Goal: Information Seeking & Learning: Learn about a topic

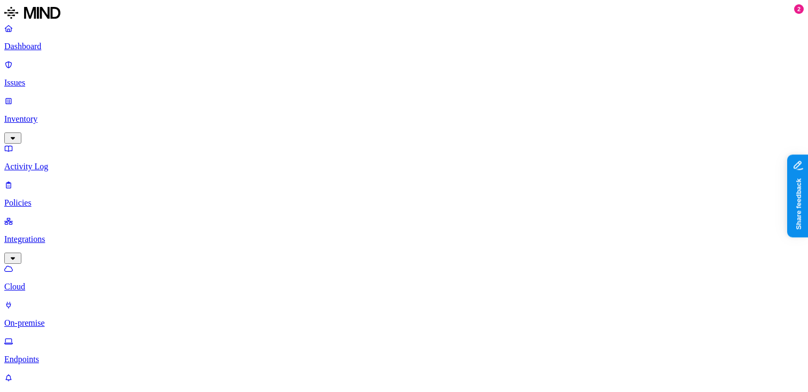
click at [63, 355] on p "Endpoints" at bounding box center [404, 360] width 800 height 10
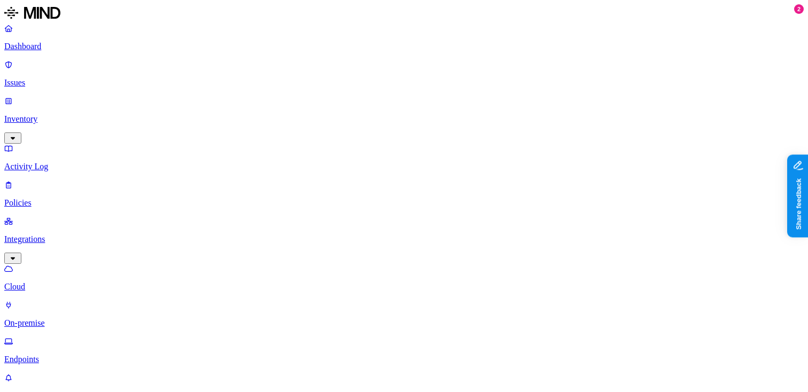
click at [52, 198] on p "Policies" at bounding box center [404, 203] width 800 height 10
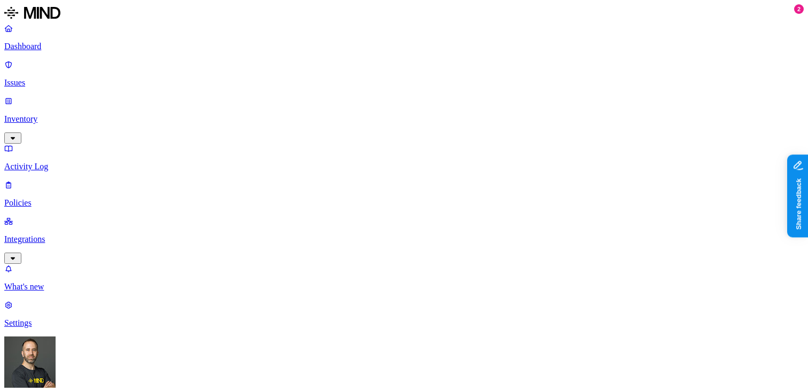
click at [73, 49] on p "Dashboard" at bounding box center [404, 47] width 800 height 10
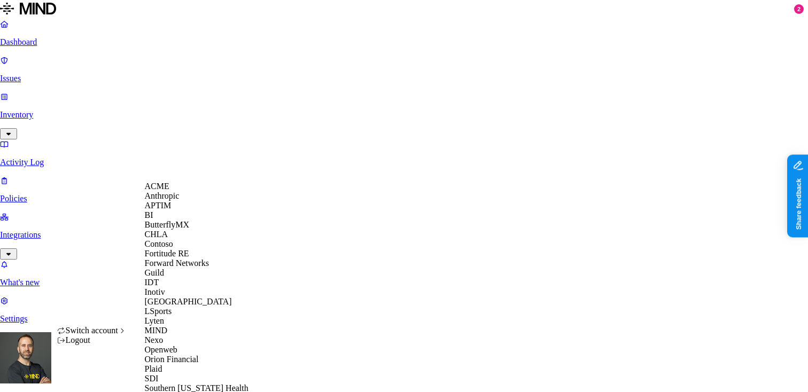
scroll to position [357, 0]
click at [176, 384] on span "Southern Illinois Health" at bounding box center [197, 388] width 104 height 9
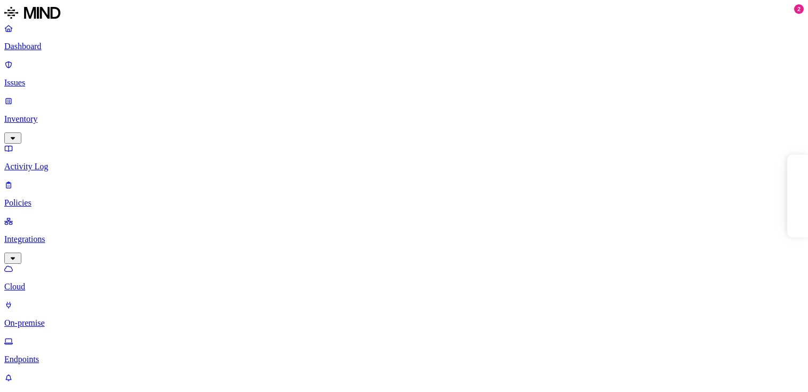
click at [53, 355] on p "Endpoints" at bounding box center [404, 360] width 800 height 10
click at [52, 72] on link "Issues" at bounding box center [404, 74] width 800 height 28
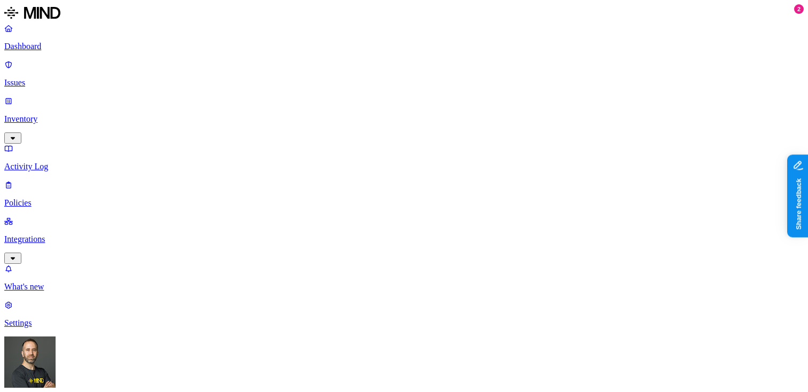
click at [71, 198] on p "Policies" at bounding box center [404, 203] width 800 height 10
click at [54, 45] on p "Dashboard" at bounding box center [404, 47] width 800 height 10
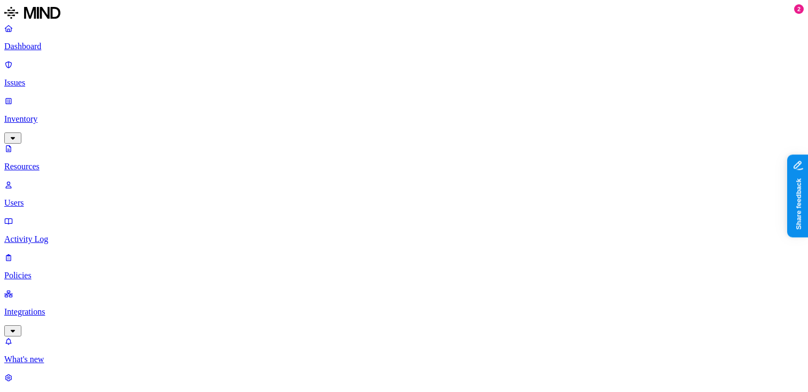
click at [67, 47] on p "Dashboard" at bounding box center [404, 47] width 800 height 10
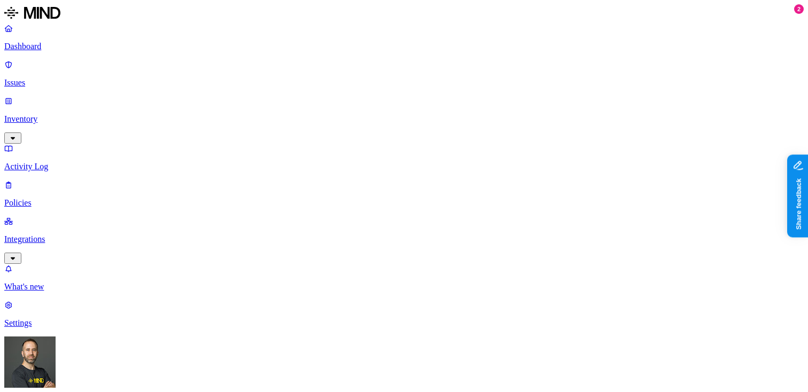
click at [75, 44] on p "Dashboard" at bounding box center [404, 47] width 800 height 10
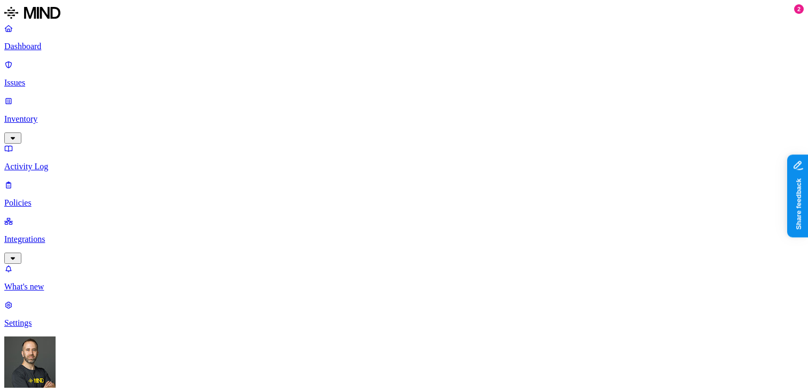
click at [84, 96] on link "Inventory" at bounding box center [404, 119] width 800 height 46
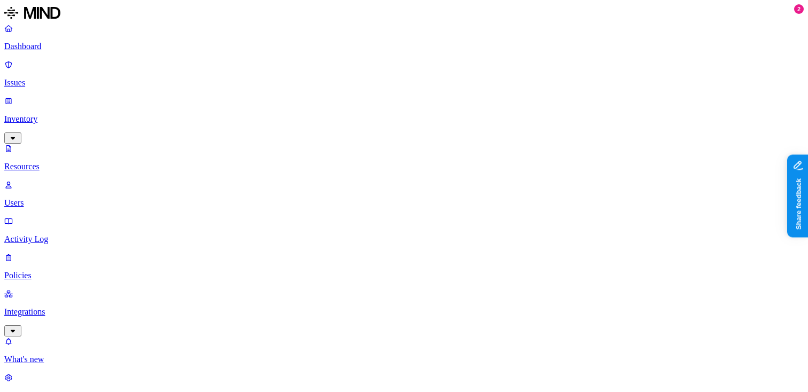
click at [377, 75] on button "button" at bounding box center [381, 73] width 9 height 3
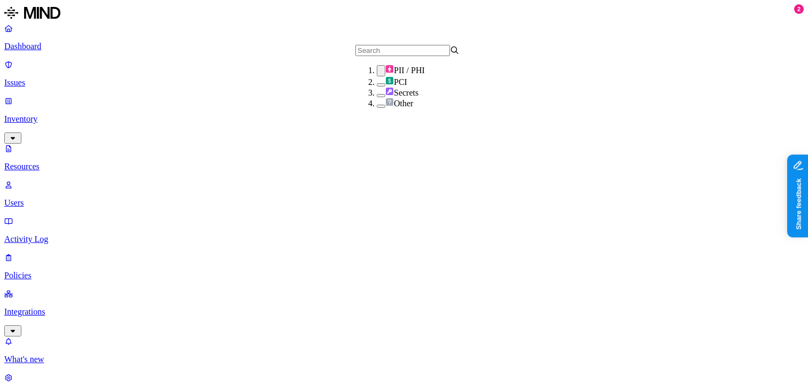
click at [377, 75] on button "button" at bounding box center [381, 70] width 9 height 11
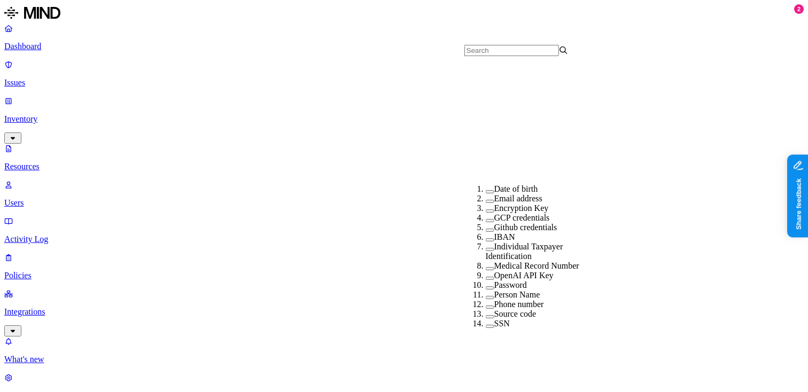
scroll to position [198, 0]
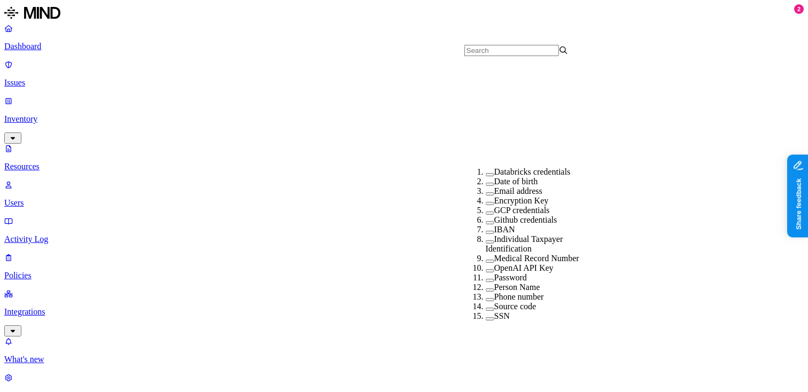
click at [486, 260] on button "button" at bounding box center [490, 261] width 9 height 3
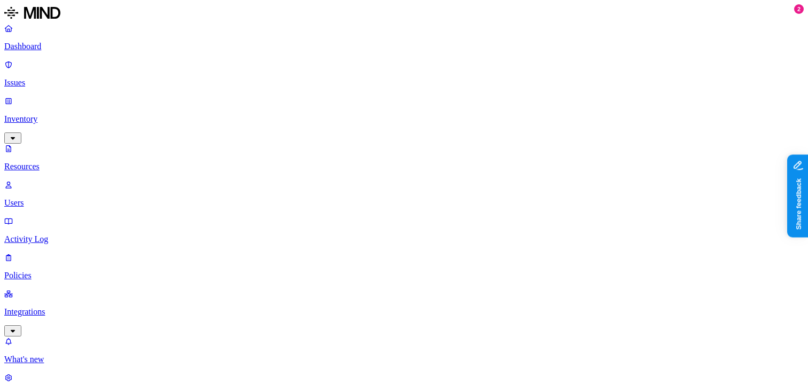
scroll to position [368, 0]
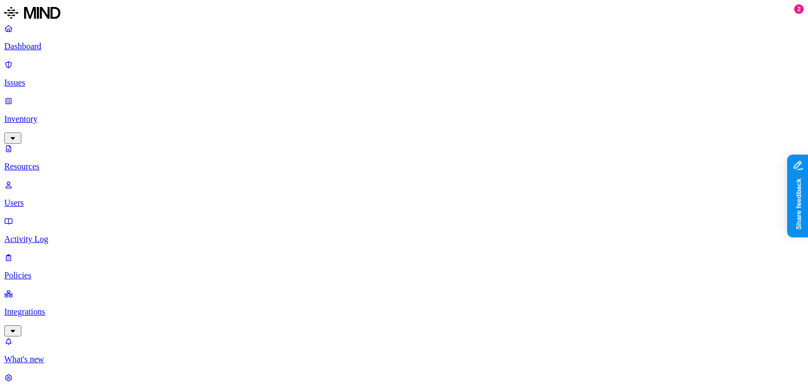
click at [49, 44] on p "Dashboard" at bounding box center [404, 47] width 800 height 10
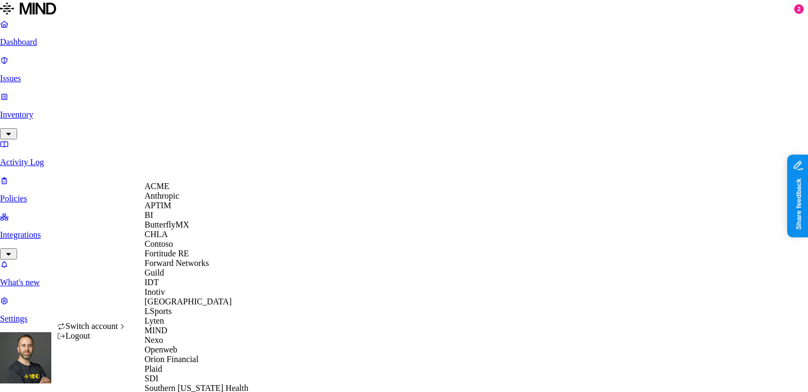
click at [99, 341] on div "Logout" at bounding box center [91, 336] width 69 height 10
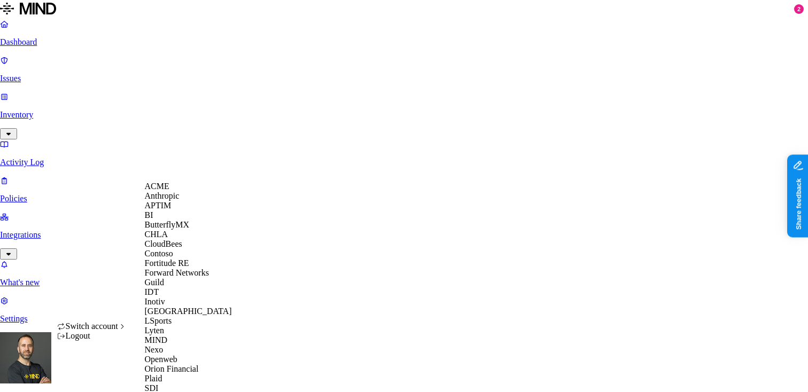
click at [176, 249] on span "CloudBees" at bounding box center [163, 243] width 37 height 9
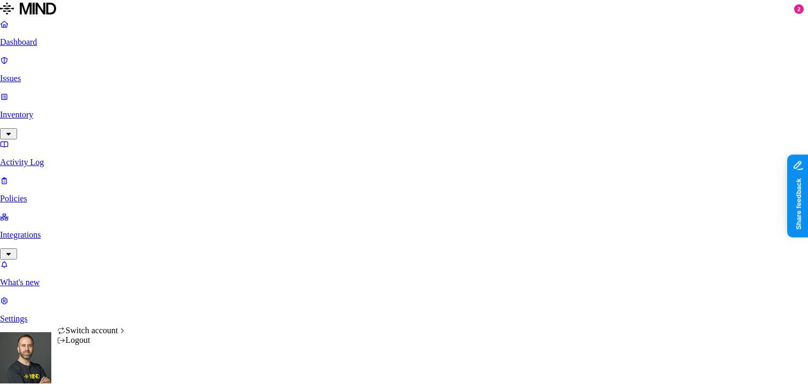
click at [104, 375] on html "Dashboard Issues Inventory Activity Log Policies Integrations What's new 2 Sett…" at bounding box center [404, 329] width 808 height 659
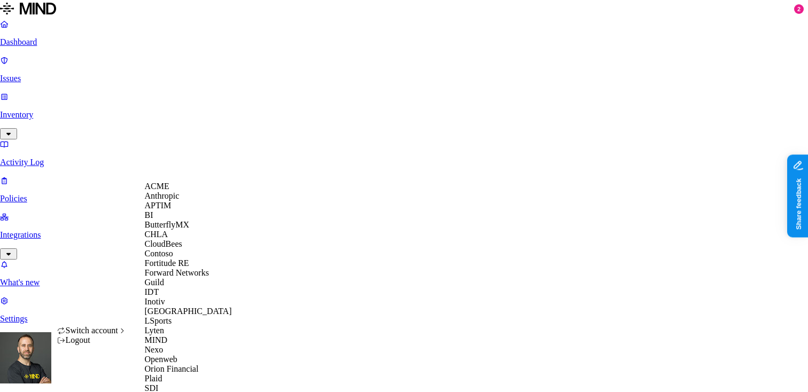
click at [166, 191] on div "ACME" at bounding box center [197, 187] width 104 height 10
